Goal: Check status: Check status

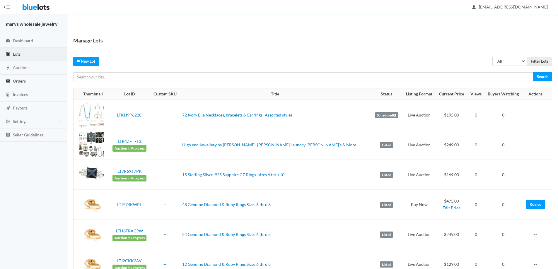
click at [38, 84] on link "Orders" at bounding box center [33, 81] width 67 height 13
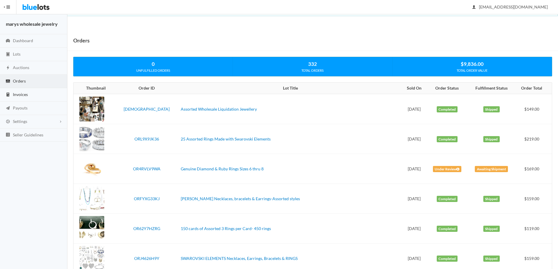
click at [21, 94] on span "Invoices" at bounding box center [20, 94] width 15 height 5
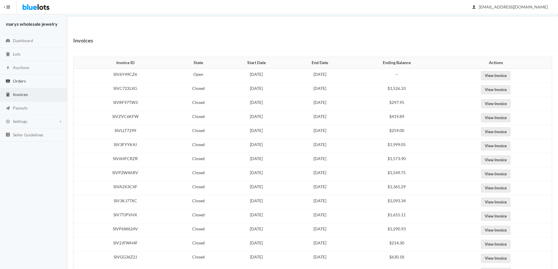
click at [21, 80] on span "Orders" at bounding box center [19, 81] width 13 height 5
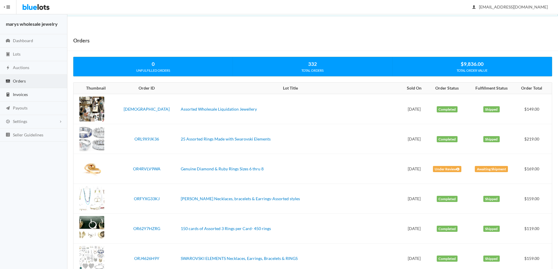
click at [18, 94] on span "Invoices" at bounding box center [20, 94] width 15 height 5
